Goal: Check status: Check status

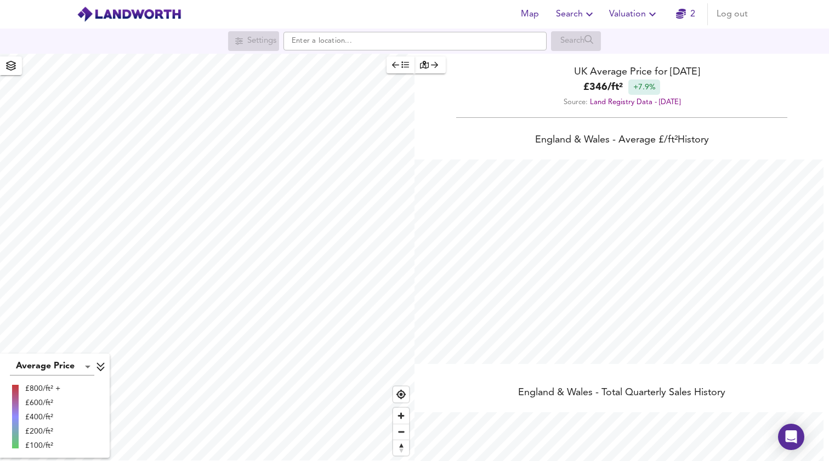
scroll to position [461, 829]
click at [642, 12] on span "Valuation" at bounding box center [634, 14] width 50 height 15
click at [650, 59] on li "Valuation Report History" at bounding box center [633, 59] width 131 height 20
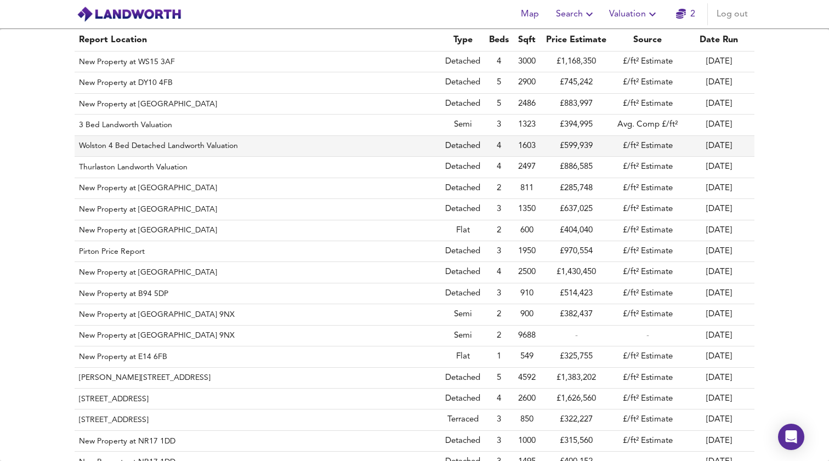
click at [140, 102] on th "New Property at [GEOGRAPHIC_DATA]" at bounding box center [258, 104] width 366 height 21
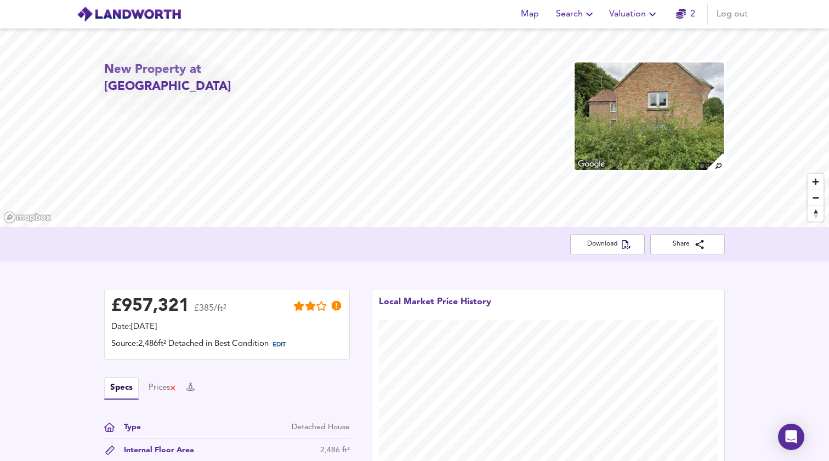
click at [524, 8] on span "Map" at bounding box center [529, 14] width 26 height 15
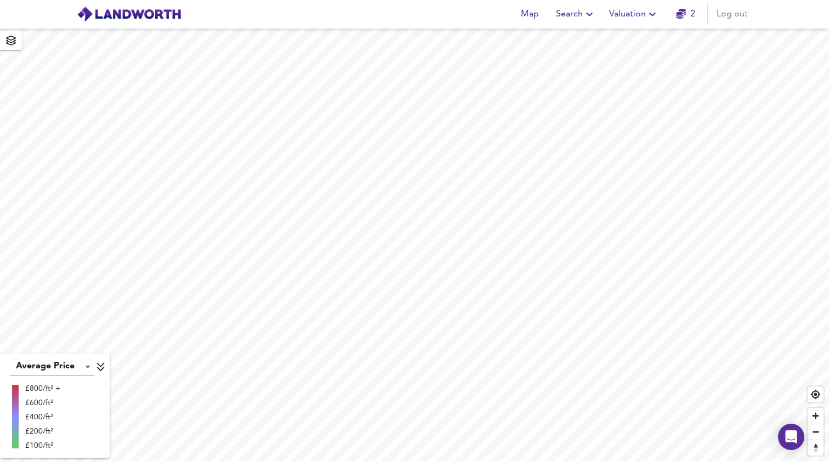
click at [13, 42] on icon "button" at bounding box center [11, 41] width 10 height 10
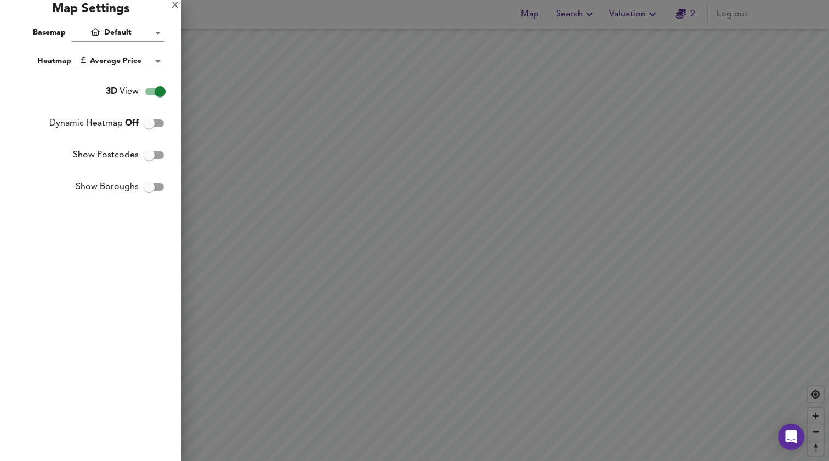
click at [144, 156] on input "Show Postcodes" at bounding box center [149, 155] width 62 height 21
checkbox input "true"
click at [142, 65] on body "Map Search Valuation 2 Log out Average Price landworth £800/ft² + £600/ft² £400…" at bounding box center [414, 230] width 829 height 461
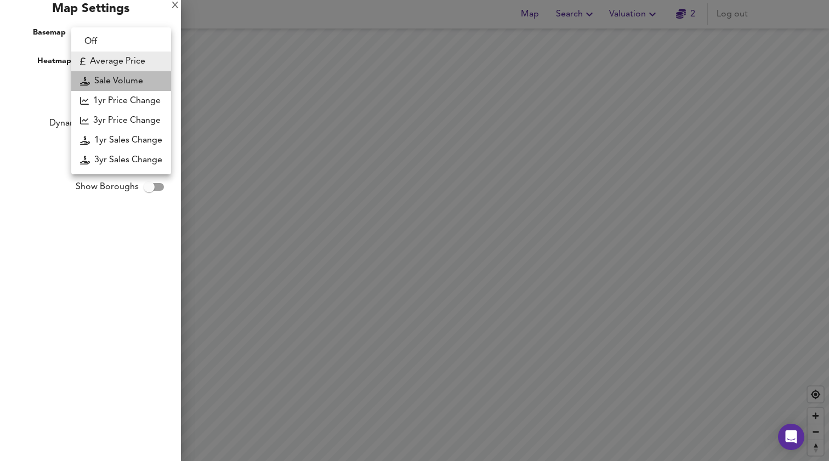
click at [110, 76] on li "Sale Volume" at bounding box center [121, 81] width 100 height 20
type input "weight"
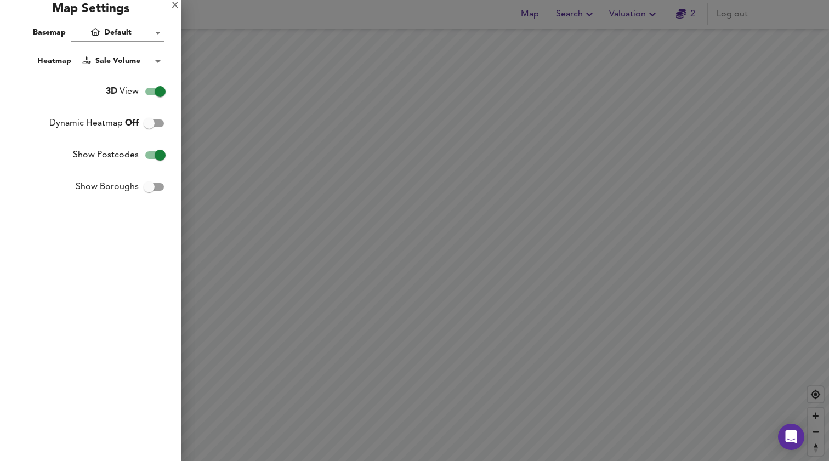
click at [173, 5] on div "X" at bounding box center [175, 6] width 7 height 8
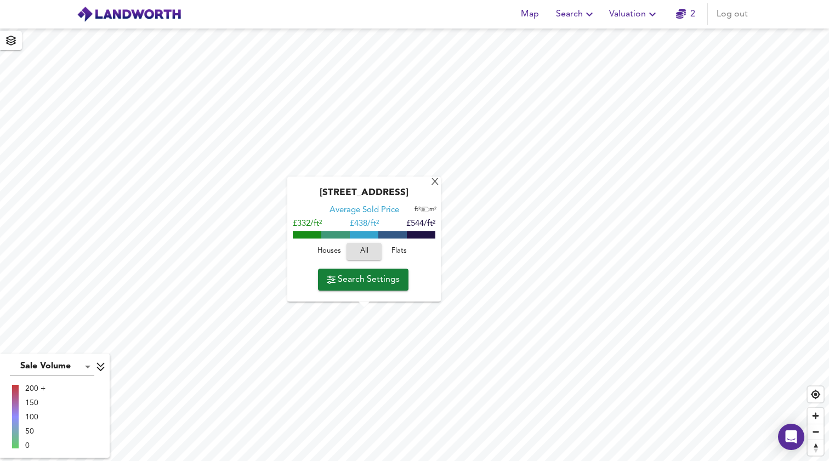
click at [632, 13] on span "Valuation" at bounding box center [634, 14] width 50 height 15
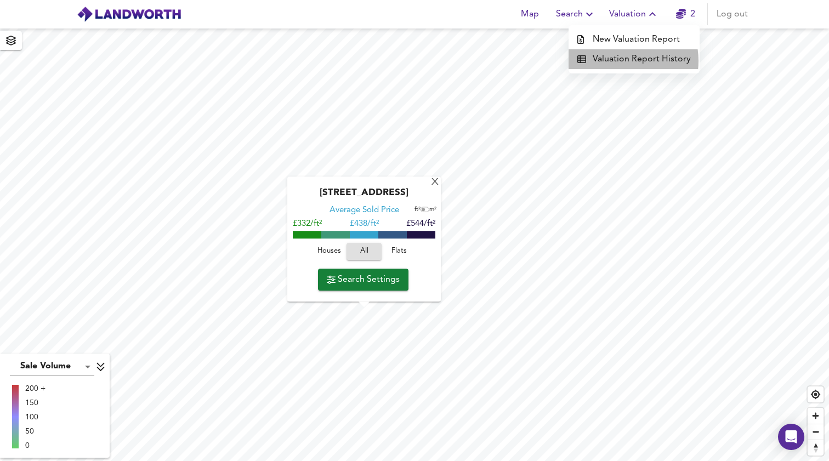
click at [620, 61] on li "Valuation Report History" at bounding box center [633, 59] width 131 height 20
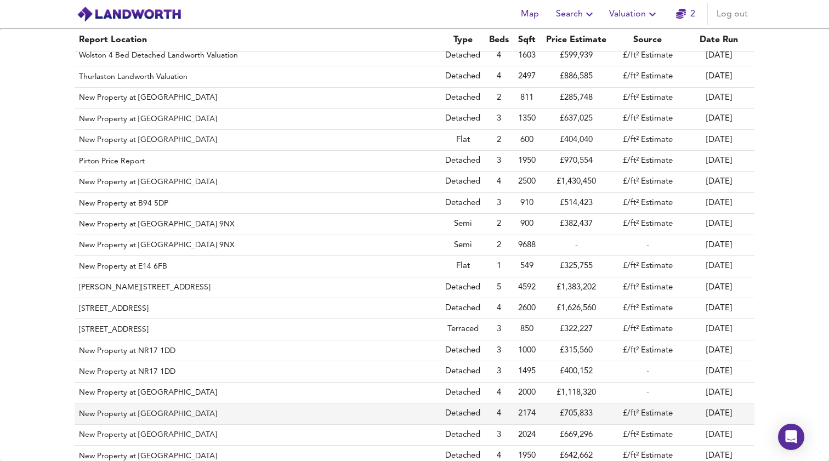
click at [135, 408] on th "New Property at [GEOGRAPHIC_DATA]" at bounding box center [258, 413] width 366 height 21
